Goal: Find specific page/section: Find specific page/section

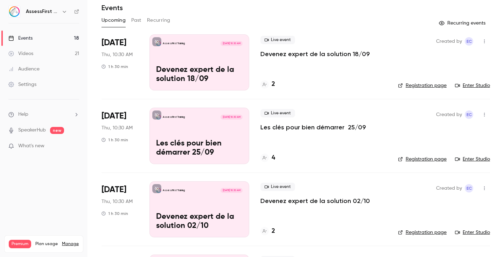
scroll to position [31, 0]
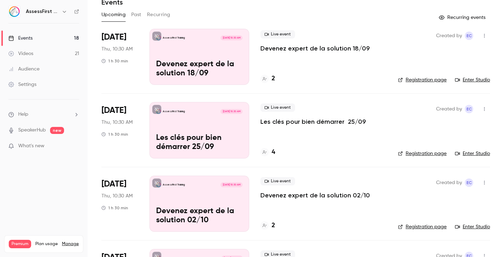
click at [274, 153] on h4 "4" at bounding box center [273, 151] width 3 height 9
